Goal: Task Accomplishment & Management: Use online tool/utility

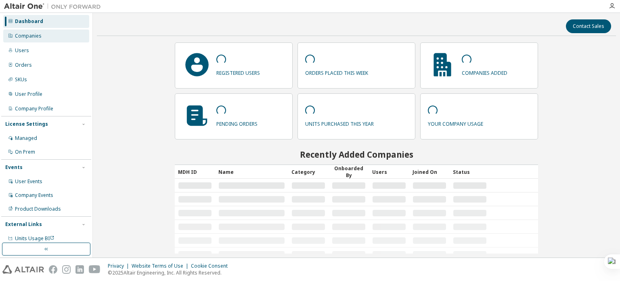
click at [31, 33] on div "Companies" at bounding box center [28, 36] width 27 height 6
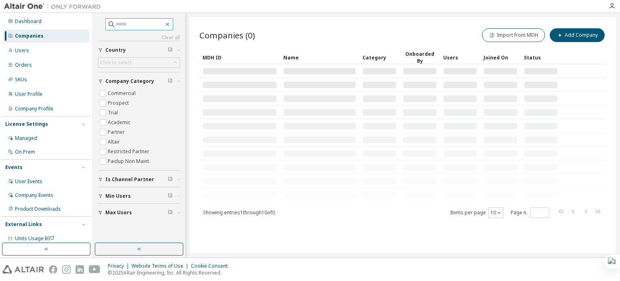
click at [171, 26] on icon "button" at bounding box center [167, 24] width 6 height 6
click at [149, 25] on input "text" at bounding box center [139, 24] width 48 height 8
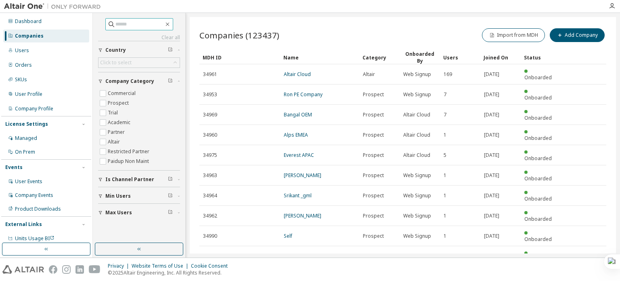
click at [141, 25] on input "text" at bounding box center [139, 24] width 48 height 8
type input "**********"
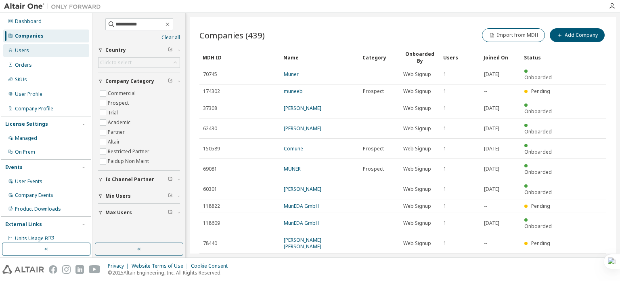
click at [56, 52] on div "Users" at bounding box center [46, 50] width 86 height 13
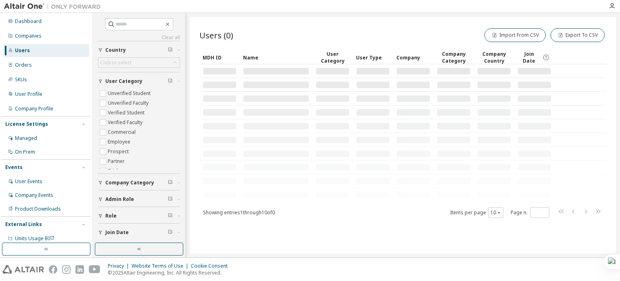
click at [130, 30] on div "Clear all Join Date Role Admin Role Company Category User Category Unverified S…" at bounding box center [139, 128] width 82 height 221
click at [128, 28] on input "text" at bounding box center [139, 24] width 48 height 8
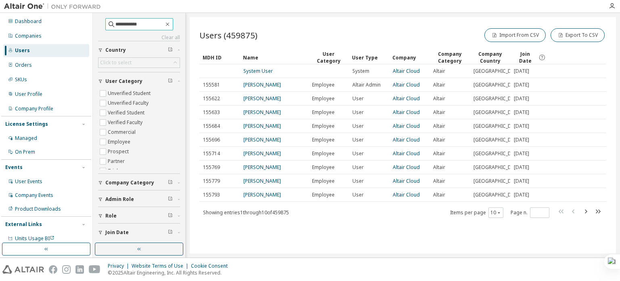
type input "**********"
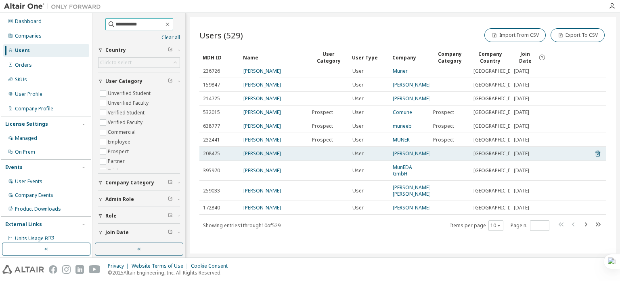
scroll to position [4, 0]
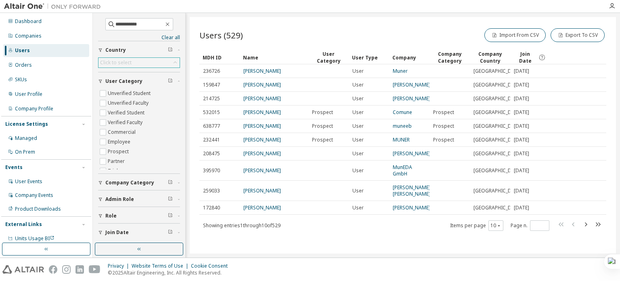
click at [138, 63] on div "Click to select" at bounding box center [138, 63] width 81 height 10
click at [123, 72] on input "text" at bounding box center [137, 73] width 57 height 8
type input "*****"
click at [121, 93] on li "India" at bounding box center [137, 95] width 76 height 10
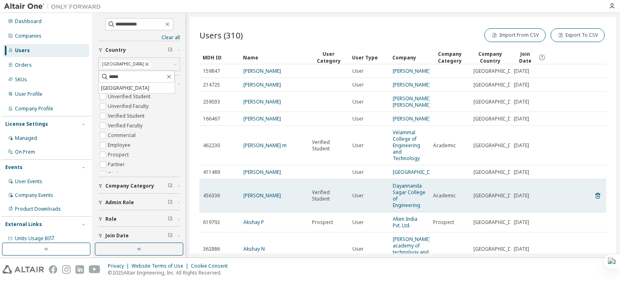
scroll to position [101, 0]
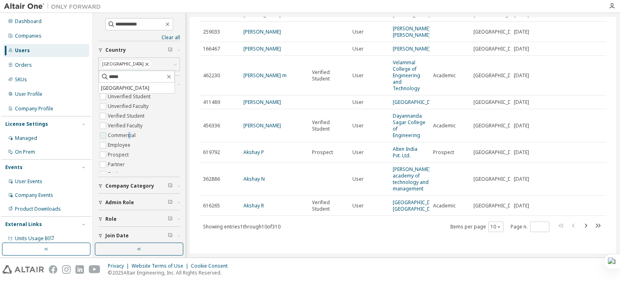
click at [128, 135] on label "Commercial" at bounding box center [122, 135] width 29 height 10
click at [129, 136] on label "Commercial" at bounding box center [122, 135] width 29 height 10
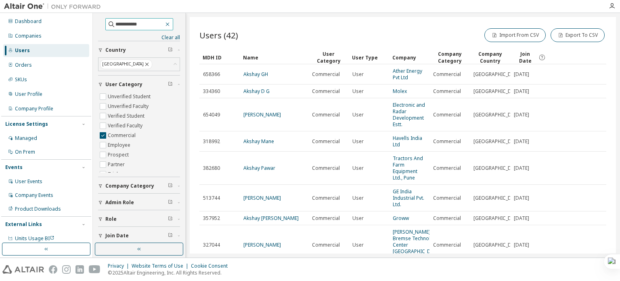
click at [173, 25] on span "**********" at bounding box center [139, 24] width 68 height 12
click at [40, 42] on div "Companies" at bounding box center [46, 35] width 86 height 13
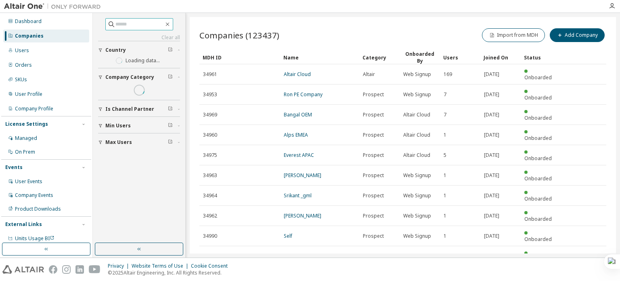
click at [116, 21] on input "text" at bounding box center [139, 24] width 48 height 8
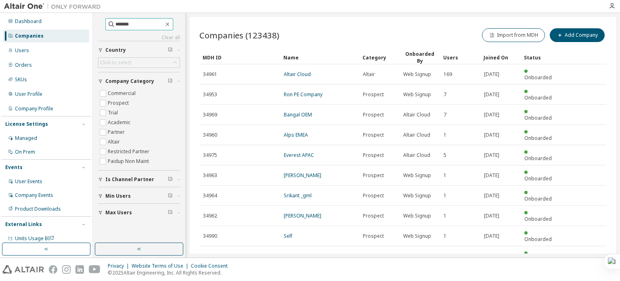
type input "*******"
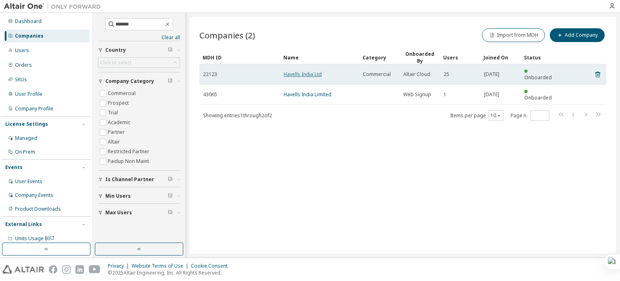
click at [291, 71] on link "Havells India Ltd" at bounding box center [303, 74] width 38 height 7
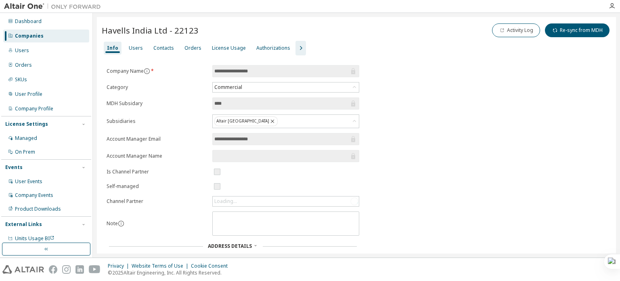
click at [296, 50] on icon "button" at bounding box center [301, 48] width 10 height 10
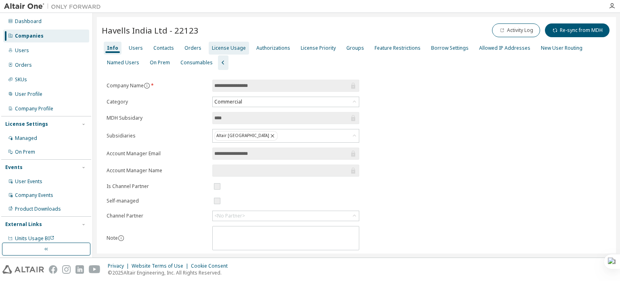
click at [228, 48] on div "License Usage" at bounding box center [229, 48] width 34 height 6
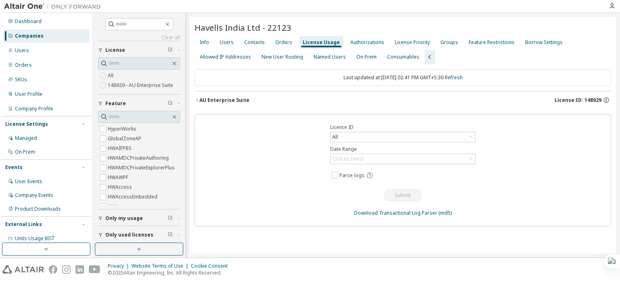
click at [368, 166] on div "Licence ID All Date Range Click to select Parse logs Submit Download Transactio…" at bounding box center [403, 170] width 417 height 112
click at [362, 156] on div "Click to select" at bounding box center [347, 158] width 31 height 6
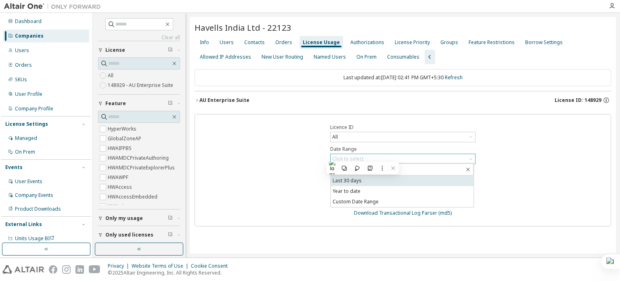
click at [358, 183] on li "Last 30 days" at bounding box center [402, 180] width 143 height 10
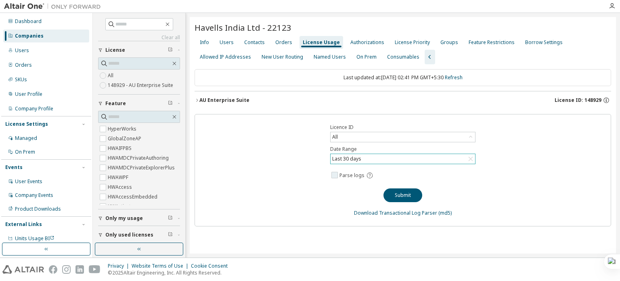
click at [352, 178] on label "Parse logs" at bounding box center [358, 175] width 38 height 10
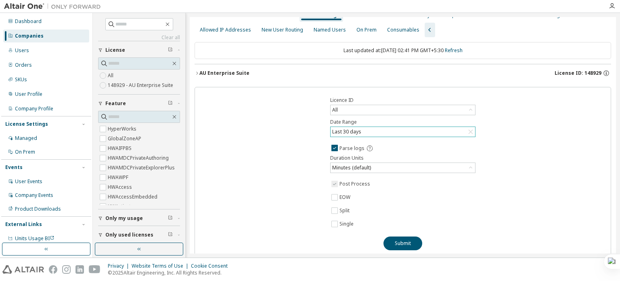
scroll to position [27, 0]
click at [398, 238] on button "Submit" at bounding box center [402, 243] width 39 height 14
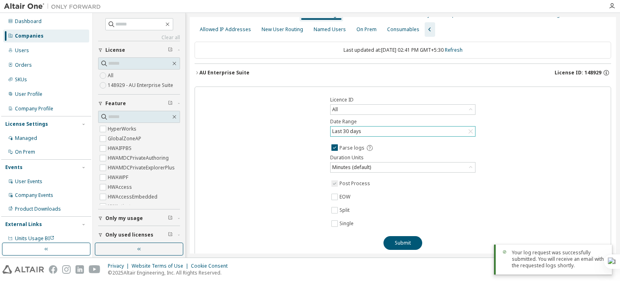
click at [538, 256] on div "Your log request was successfully submitted. You will receive an email with the…" at bounding box center [559, 258] width 94 height 19
click at [538, 258] on div "Your log request was successfully submitted. You will receive an email with the…" at bounding box center [559, 258] width 94 height 19
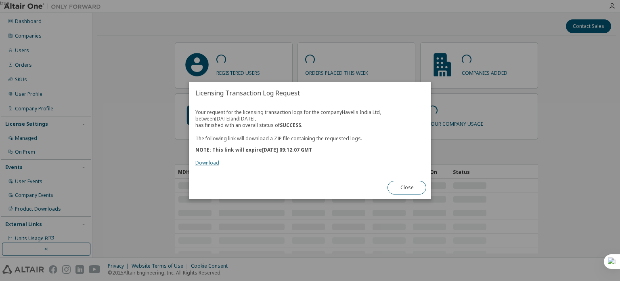
click at [206, 161] on link "Download" at bounding box center [207, 162] width 24 height 7
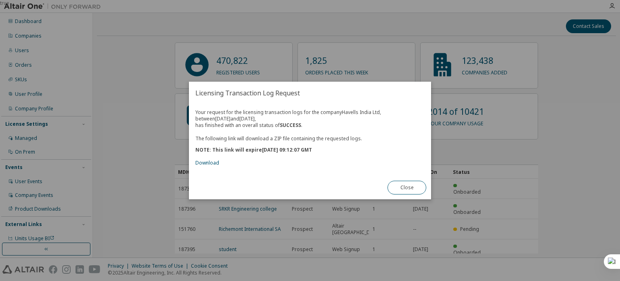
click at [566, 73] on div "true" at bounding box center [310, 140] width 620 height 281
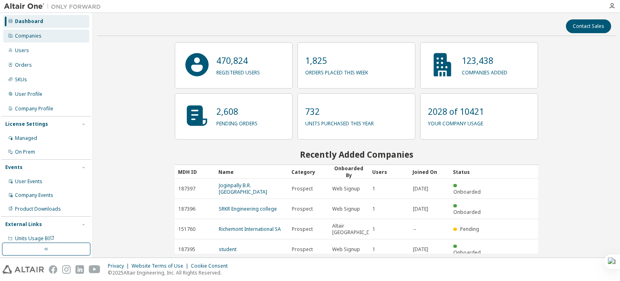
click at [59, 33] on div "Companies" at bounding box center [46, 35] width 86 height 13
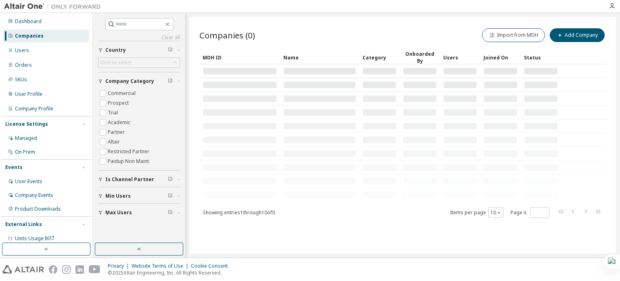
click at [161, 17] on div "Clear all Max Users Min Users Is Channel Partner Company Category Commercial Pr…" at bounding box center [139, 127] width 90 height 227
paste input "**********"
click at [157, 23] on input "**********" at bounding box center [139, 24] width 48 height 8
type input "**********"
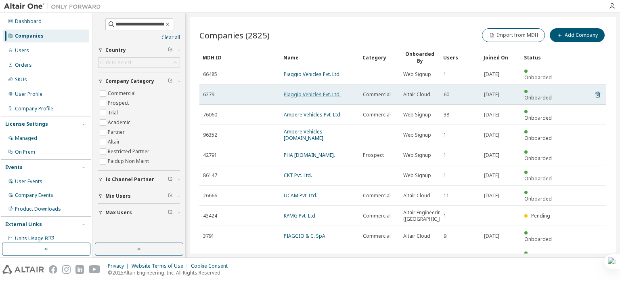
click at [297, 91] on link "Piaggio Vehicles Pvt. Ltd." at bounding box center [312, 94] width 57 height 7
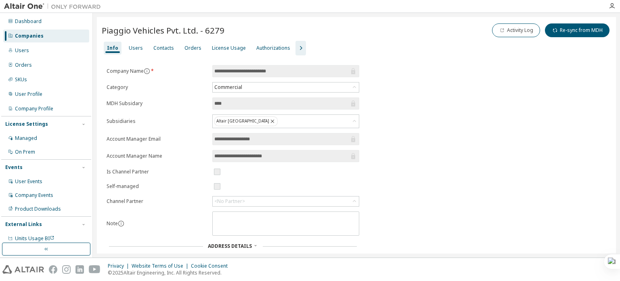
scroll to position [127, 0]
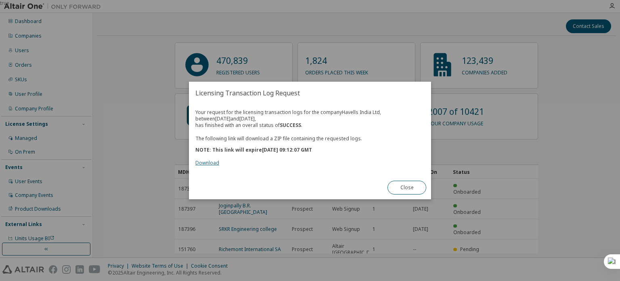
click at [201, 163] on link "Download" at bounding box center [207, 162] width 24 height 7
